Goal: Task Accomplishment & Management: Complete application form

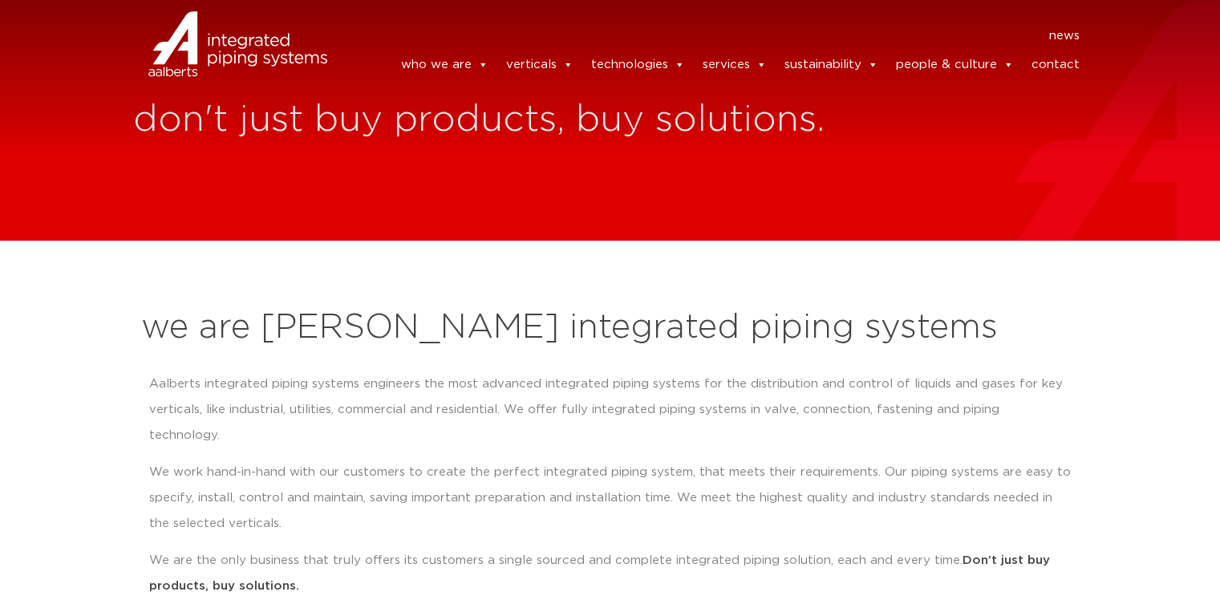
click at [1064, 65] on link "contact" at bounding box center [1055, 65] width 48 height 32
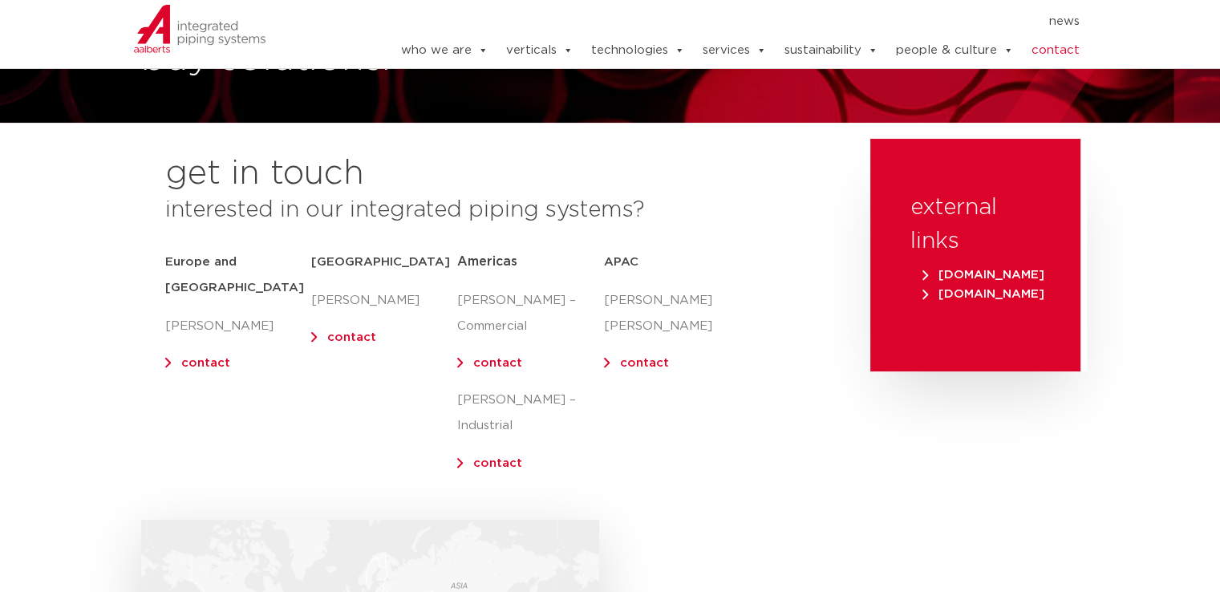
scroll to position [121, 0]
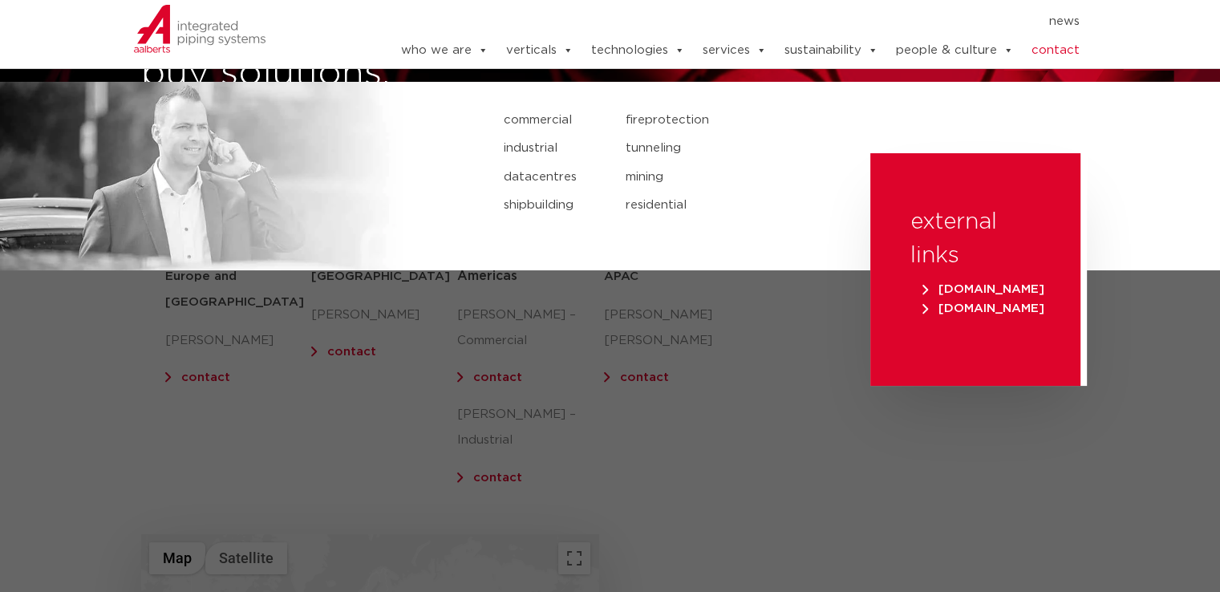
click at [551, 148] on link "industrial" at bounding box center [552, 148] width 97 height 21
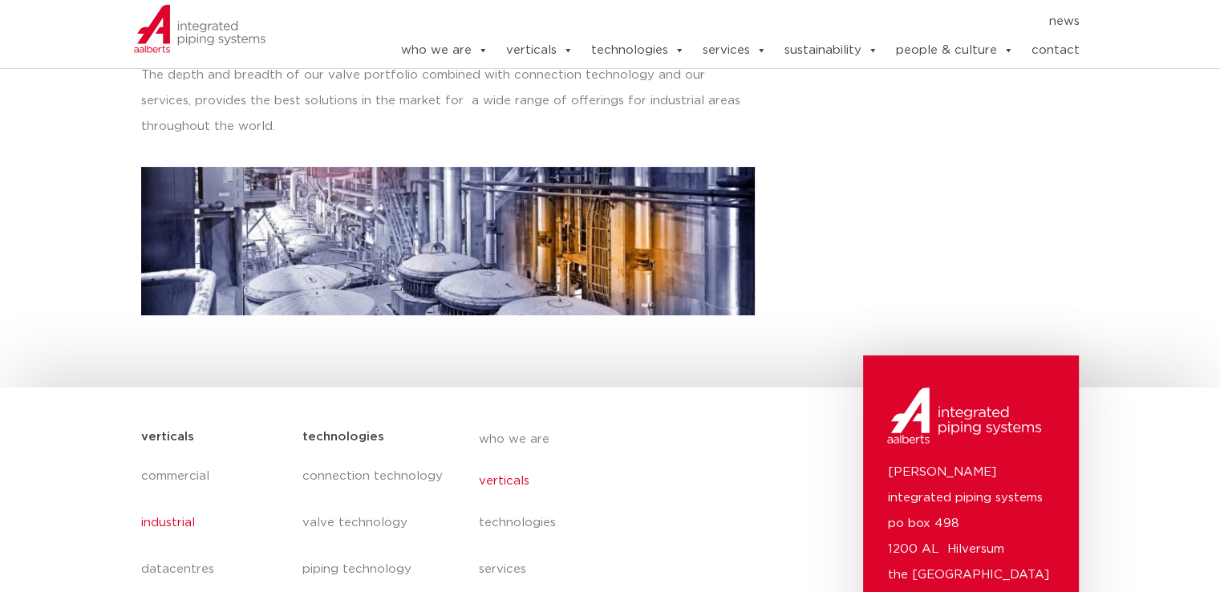
scroll to position [642, 0]
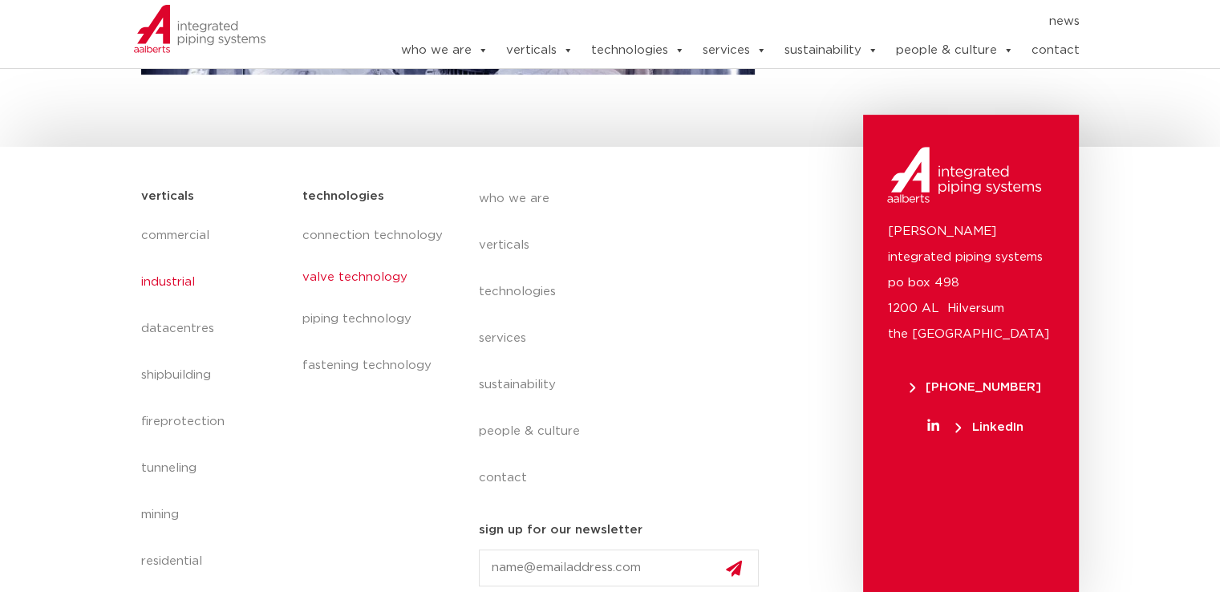
click at [382, 283] on link "valve technology" at bounding box center [374, 277] width 144 height 37
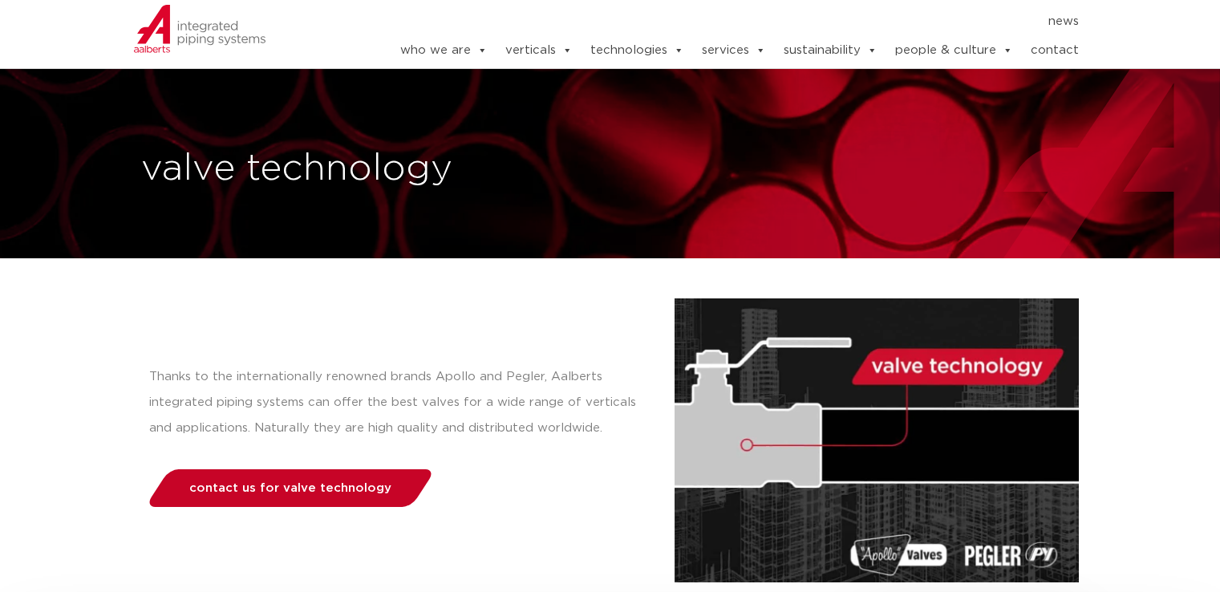
scroll to position [80, 0]
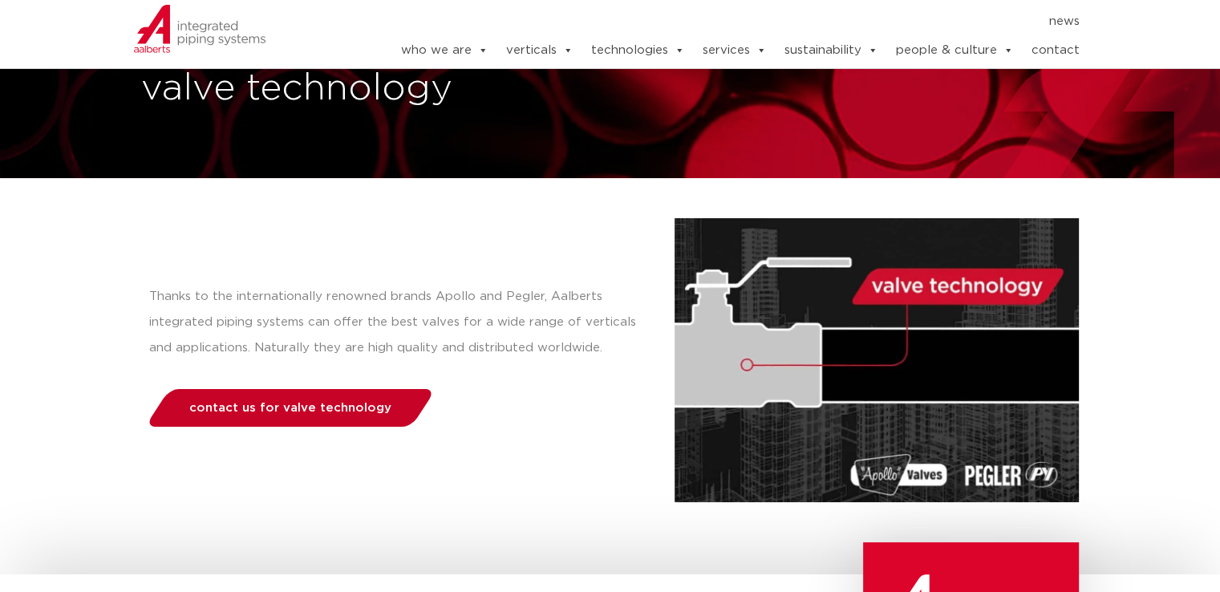
click at [344, 407] on span "contact us for valve technology" at bounding box center [290, 408] width 202 height 12
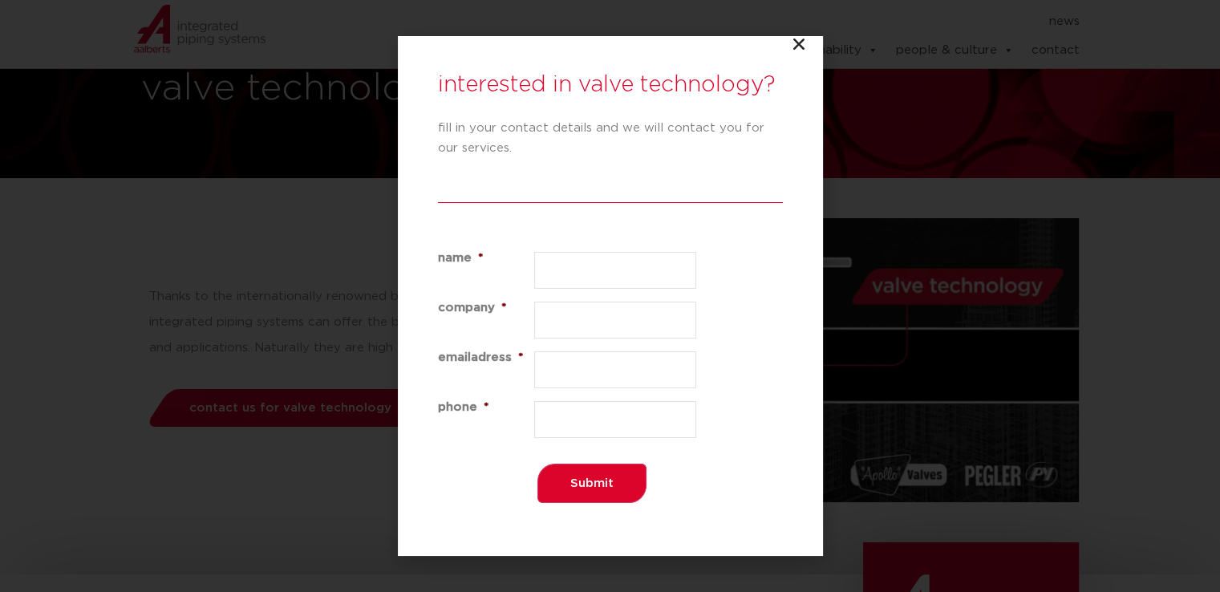
click at [578, 265] on input "name *" at bounding box center [615, 270] width 163 height 37
type input "Jed Cochran"
type input "ArcelorMittal SA"
type input "scm-purchasing@arcelormittal-sa.eu"
type input "8882427305"
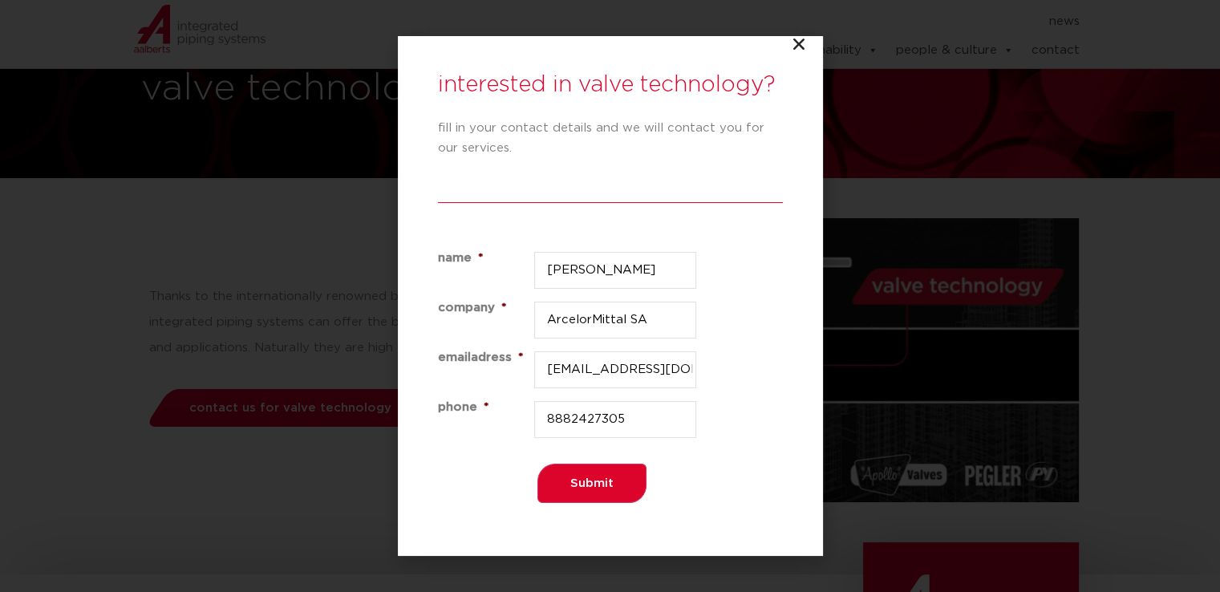
click at [605, 485] on input "Submit" at bounding box center [591, 483] width 109 height 39
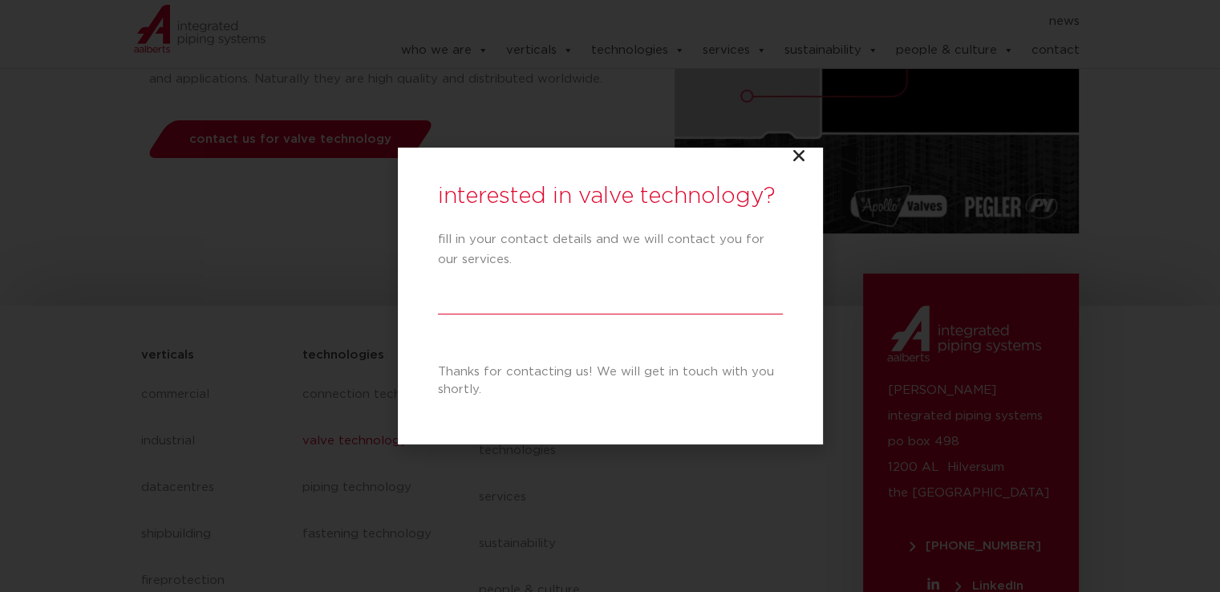
scroll to position [363, 0]
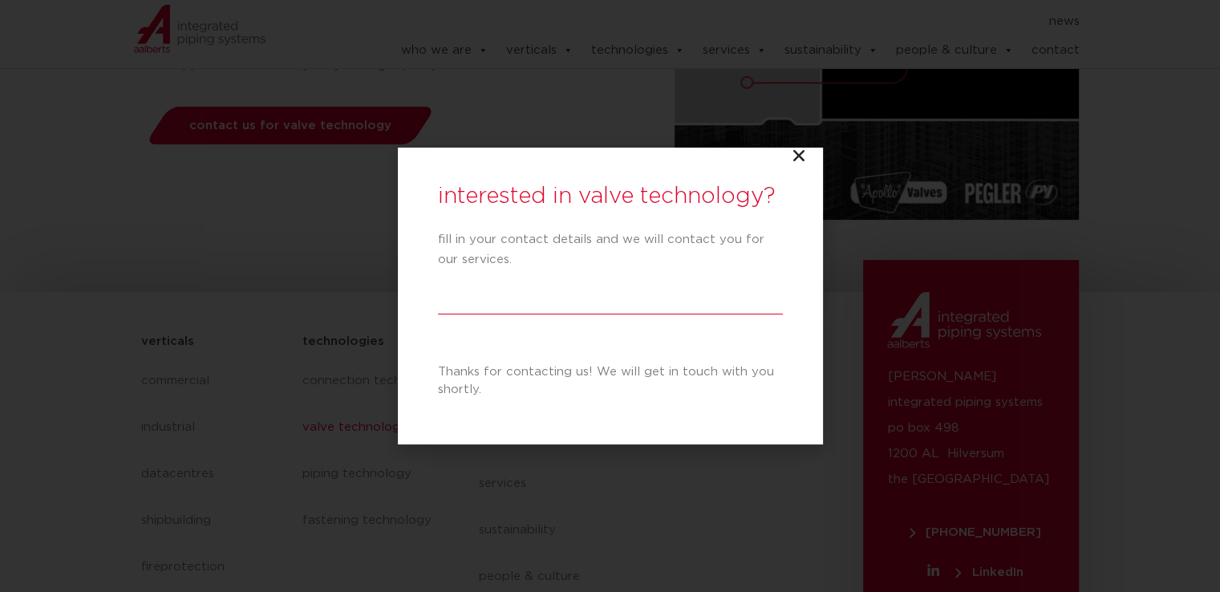
click at [801, 157] on icon "Close" at bounding box center [799, 156] width 16 height 16
